Goal: Task Accomplishment & Management: Use online tool/utility

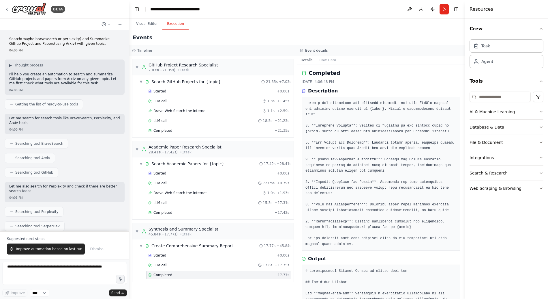
scroll to position [621, 0]
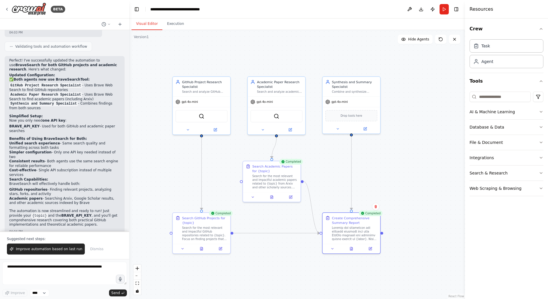
click at [145, 23] on button "Visual Editor" at bounding box center [147, 24] width 31 height 12
click at [407, 8] on button at bounding box center [409, 9] width 9 height 10
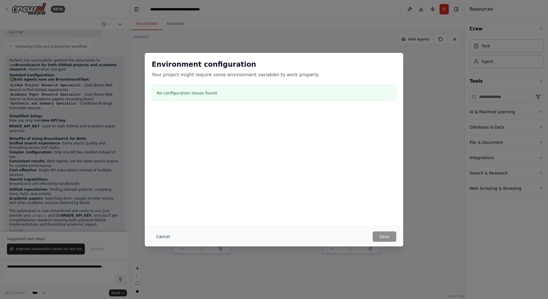
click at [165, 237] on button "Cancel" at bounding box center [163, 236] width 23 height 10
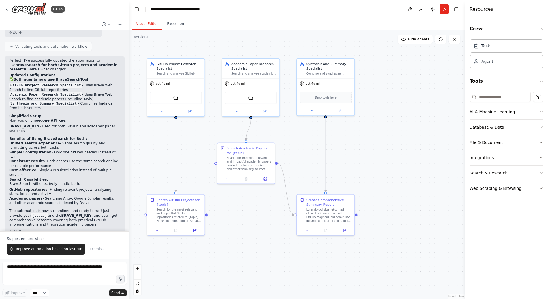
drag, startPoint x: 180, startPoint y: 275, endPoint x: 153, endPoint y: 273, distance: 27.2
click at [154, 270] on div ".deletable-edge-delete-btn { width: 20px; height: 20px; border: 0px solid #ffff…" at bounding box center [297, 164] width 336 height 269
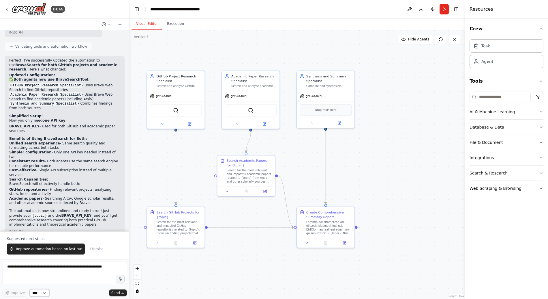
click at [36, 294] on select "****" at bounding box center [40, 293] width 20 height 8
click at [5, 8] on icon at bounding box center [7, 9] width 5 height 5
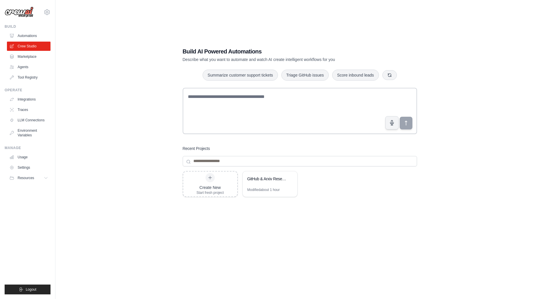
click at [27, 15] on img at bounding box center [19, 12] width 29 height 11
click at [47, 14] on icon at bounding box center [46, 12] width 5 height 5
drag, startPoint x: 94, startPoint y: 117, endPoint x: 76, endPoint y: 131, distance: 22.4
click at [94, 117] on div "Build AI Powered Automations Describe what you want to automate and watch AI cr…" at bounding box center [300, 155] width 470 height 299
click at [43, 119] on link "LLM Connections" at bounding box center [30, 119] width 44 height 9
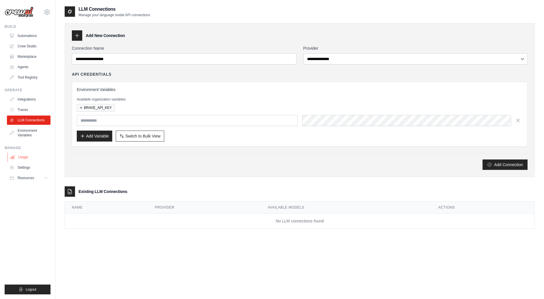
click at [23, 159] on link "Usage" at bounding box center [30, 156] width 44 height 9
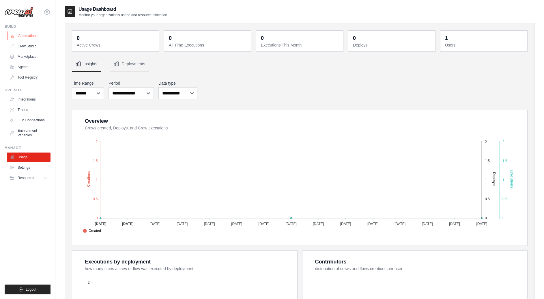
click at [29, 36] on link "Automations" at bounding box center [30, 35] width 44 height 9
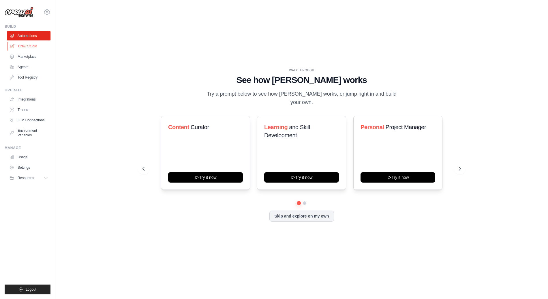
click at [33, 44] on link "Crew Studio" at bounding box center [30, 46] width 44 height 9
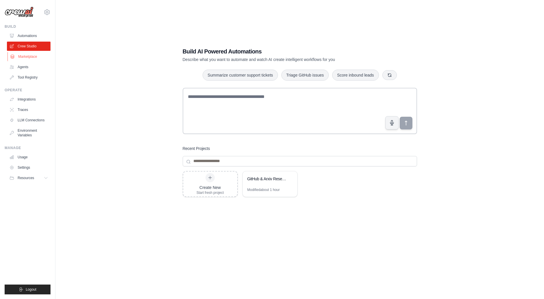
click at [40, 56] on link "Marketplace" at bounding box center [30, 56] width 44 height 9
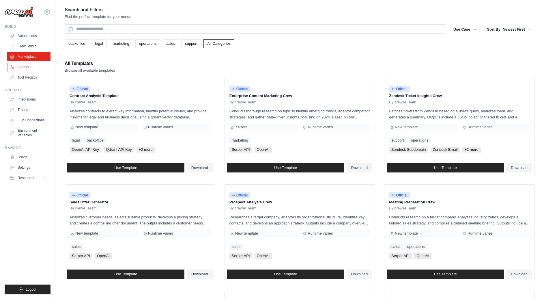
click at [36, 64] on link "Agents" at bounding box center [30, 66] width 44 height 9
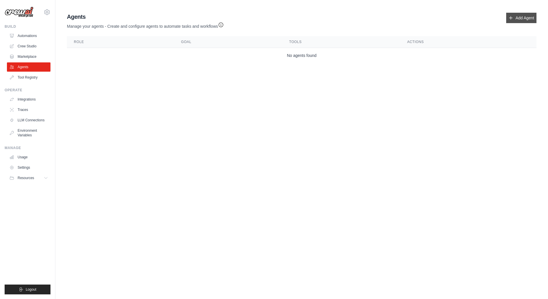
click at [522, 15] on link "Add Agent" at bounding box center [522, 18] width 30 height 10
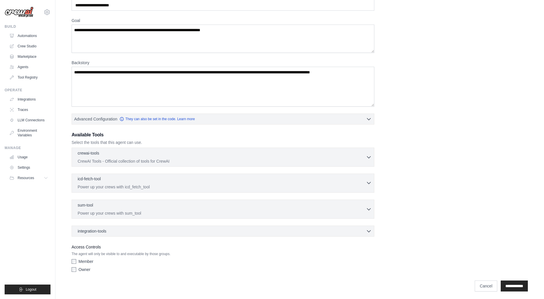
scroll to position [37, 0]
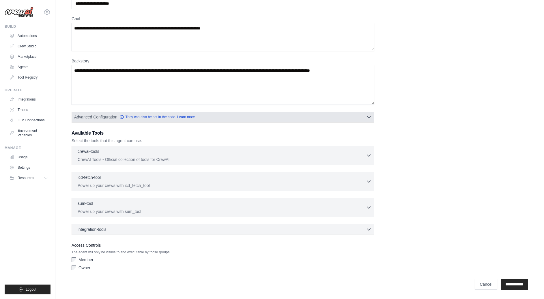
click at [359, 116] on button "Advanced Configuration They can also be set in the code. Learn more" at bounding box center [223, 117] width 302 height 10
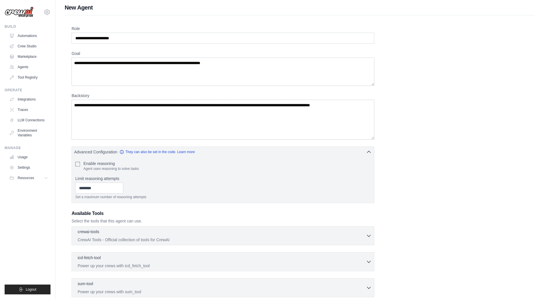
scroll to position [0, 0]
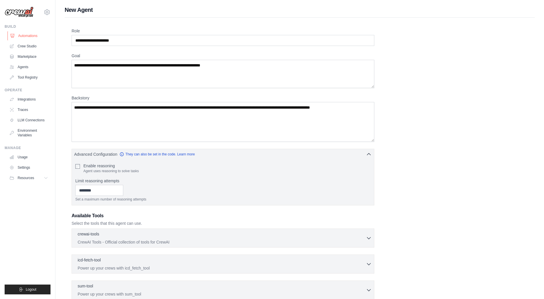
click at [27, 35] on link "Automations" at bounding box center [30, 35] width 44 height 9
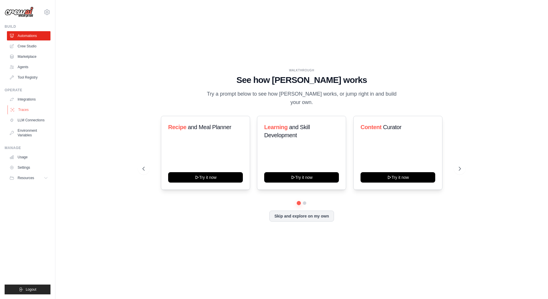
click at [32, 109] on link "Traces" at bounding box center [30, 109] width 44 height 9
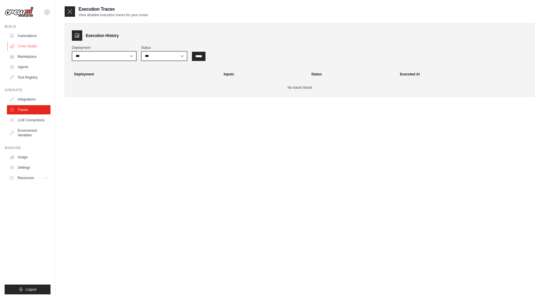
click at [33, 47] on link "Crew Studio" at bounding box center [30, 46] width 44 height 9
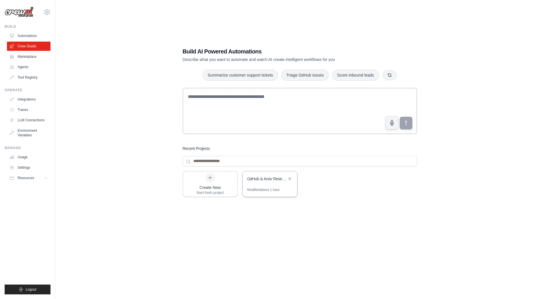
click at [270, 189] on div "Modified about 1 hour" at bounding box center [263, 189] width 33 height 5
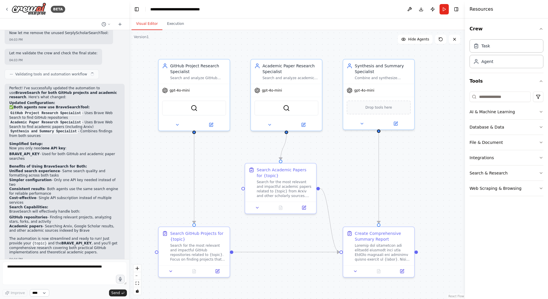
scroll to position [792, 0]
click at [532, 82] on button "Tools" at bounding box center [507, 81] width 74 height 16
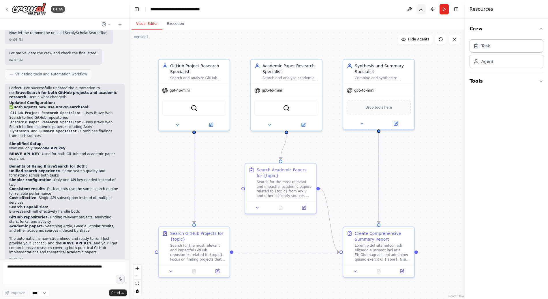
click at [423, 9] on button "Download" at bounding box center [421, 9] width 9 height 10
